Goal: Task Accomplishment & Management: Complete application form

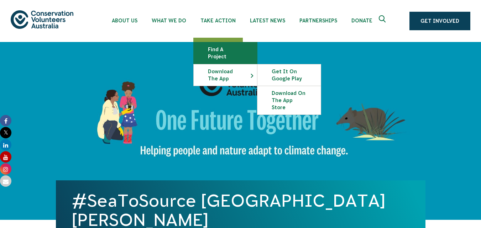
click at [231, 54] on link "Find a project" at bounding box center [225, 52] width 63 height 21
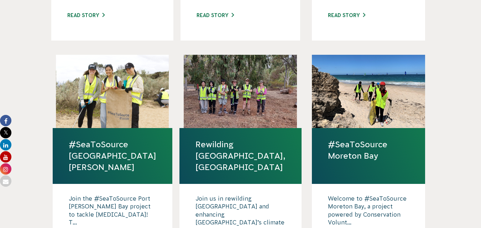
scroll to position [410, 0]
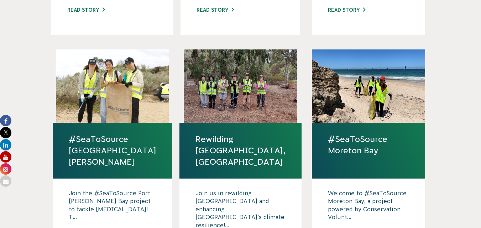
click at [98, 133] on link "#SeaToSource [GEOGRAPHIC_DATA][PERSON_NAME]" at bounding box center [113, 150] width 88 height 35
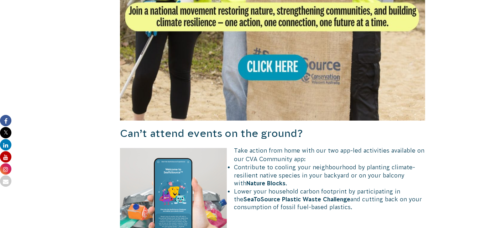
scroll to position [805, 0]
